Goal: Browse casually

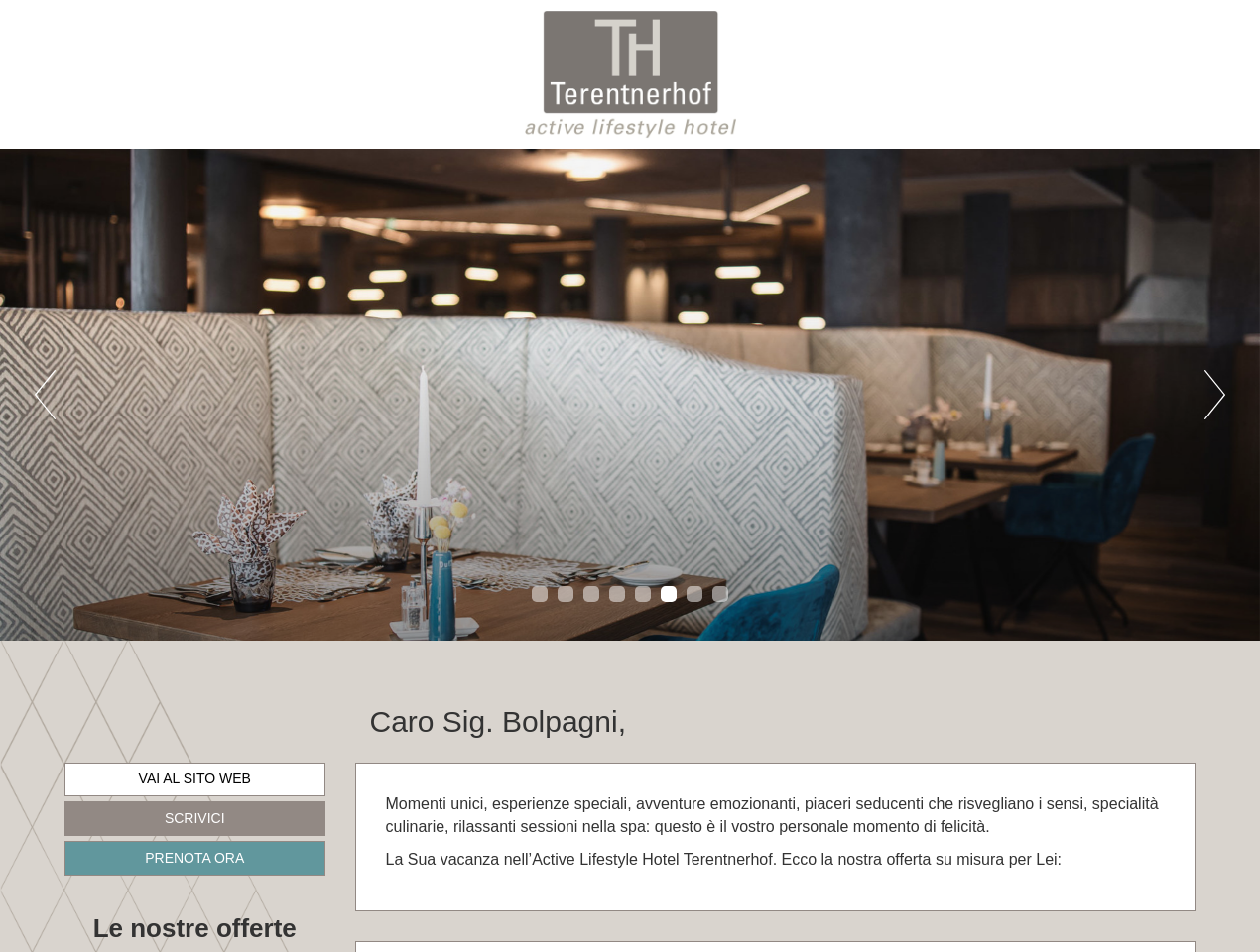
click at [630, 476] on div "Previous Next 1 2 3 4 5 6 7 8" at bounding box center [630, 394] width 1260 height 492
click at [45, 395] on button "Previous" at bounding box center [45, 395] width 21 height 50
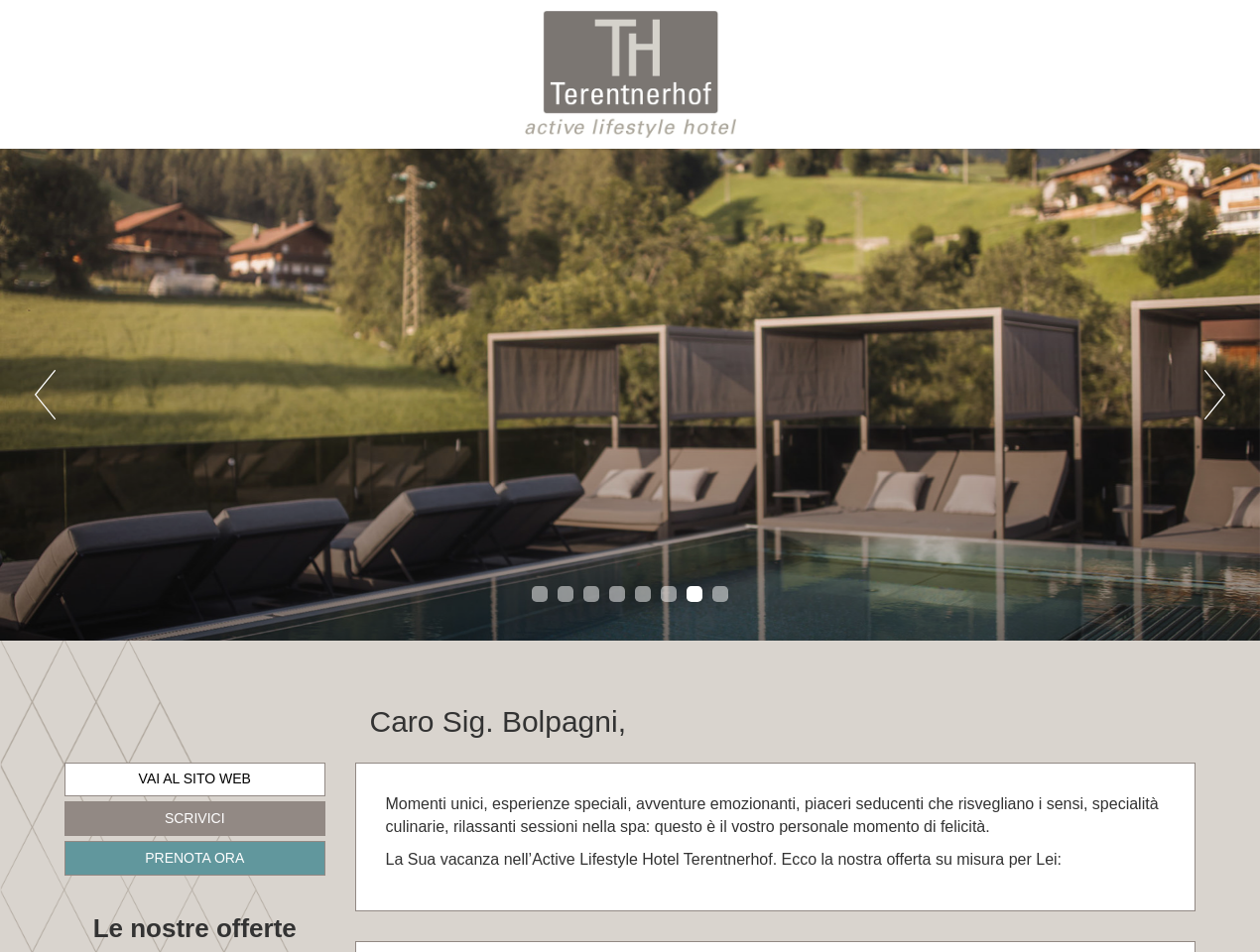
click at [630, 395] on div "Previous Next 1 2 3 4 5 6 7 8" at bounding box center [630, 394] width 1260 height 492
click at [1215, 395] on button "Next" at bounding box center [1215, 395] width 21 height 50
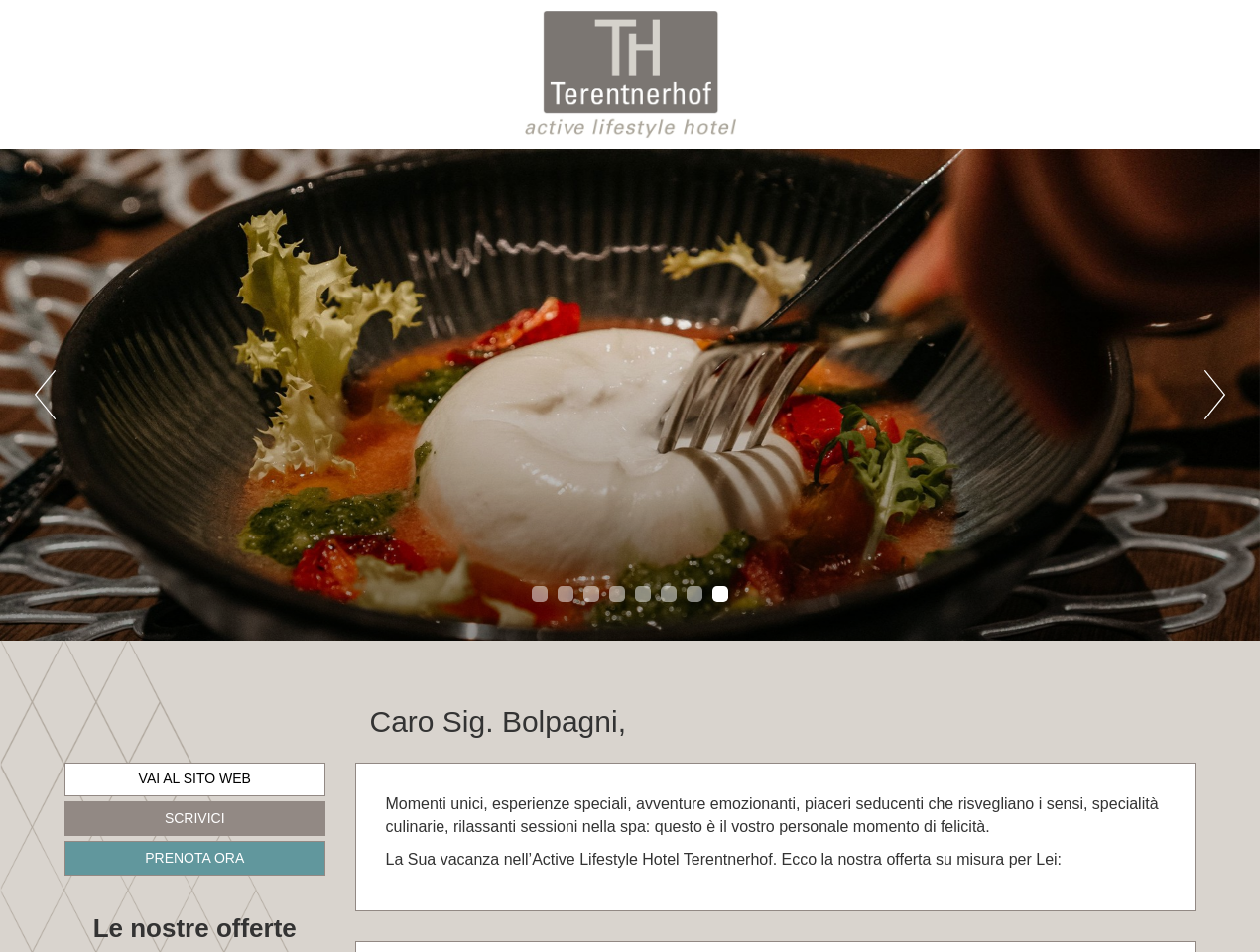
click at [540, 594] on li "1" at bounding box center [540, 594] width 16 height 16
click at [566, 594] on li "2" at bounding box center [566, 594] width 16 height 16
click at [591, 594] on li "3" at bounding box center [591, 594] width 16 height 16
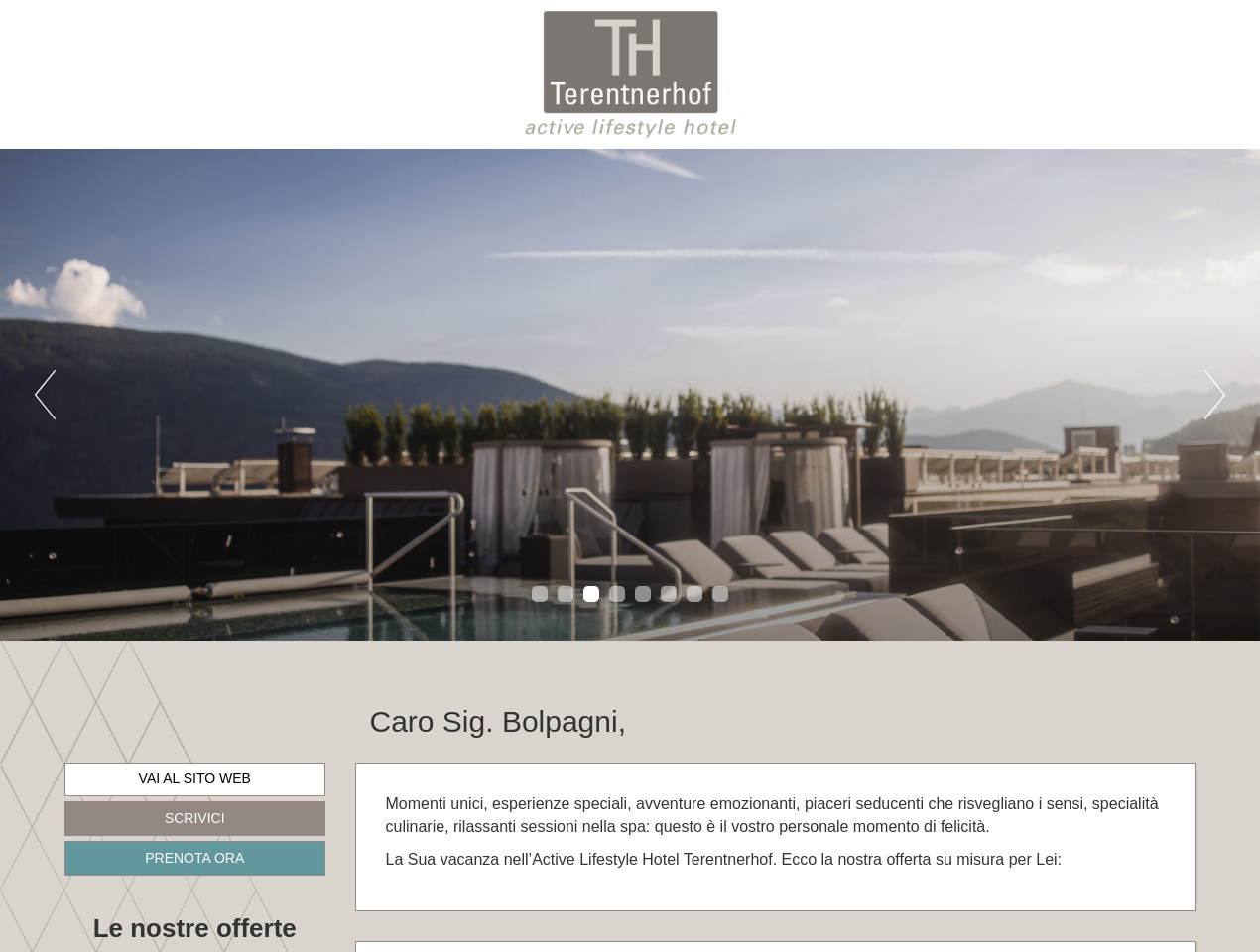
click at [617, 594] on li "4" at bounding box center [617, 594] width 16 height 16
click at [643, 594] on li "5" at bounding box center [643, 594] width 16 height 16
click at [669, 594] on li "6" at bounding box center [669, 594] width 16 height 16
